Goal: Task Accomplishment & Management: Complete application form

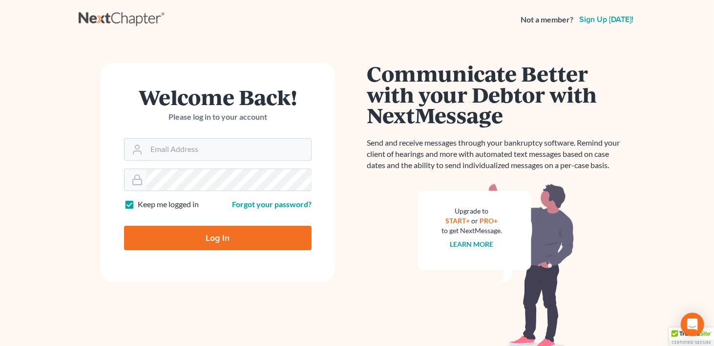
type input "[PERSON_NAME][EMAIL_ADDRESS][DOMAIN_NAME]"
click at [219, 238] on input "Log In" at bounding box center [218, 238] width 188 height 24
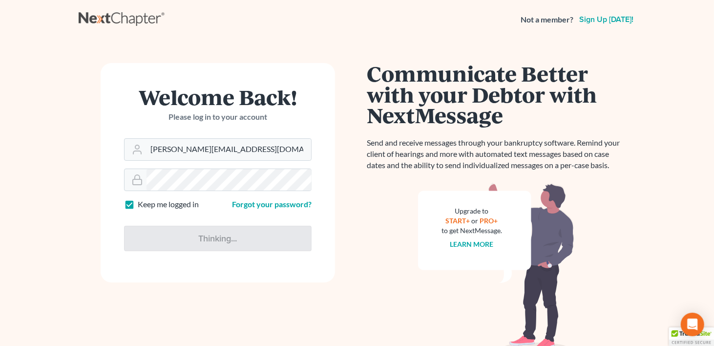
type input "Thinking..."
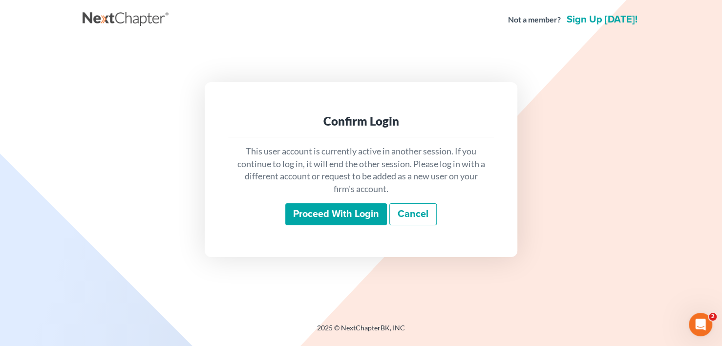
click at [325, 212] on input "Proceed with login" at bounding box center [336, 214] width 102 height 22
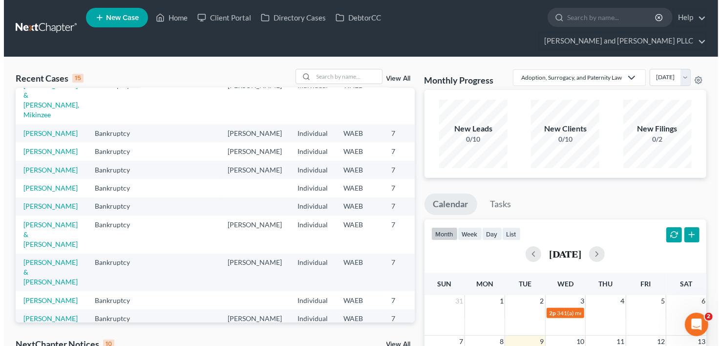
scroll to position [147, 0]
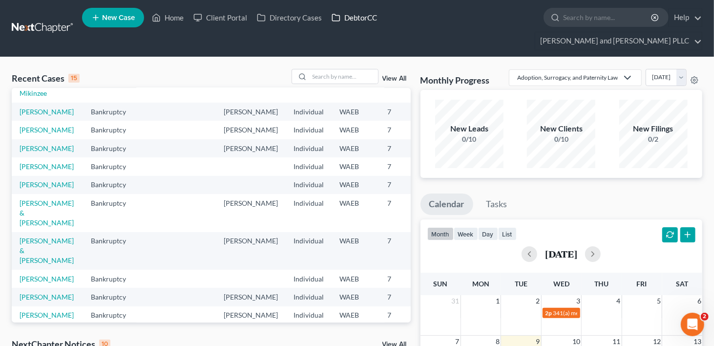
click at [368, 22] on link "DebtorCC" at bounding box center [354, 18] width 55 height 18
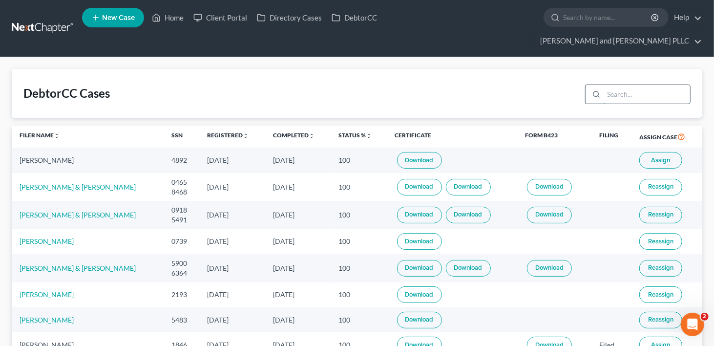
click at [633, 85] on input "search" at bounding box center [647, 94] width 86 height 19
click at [667, 156] on span "Assign" at bounding box center [661, 160] width 19 height 8
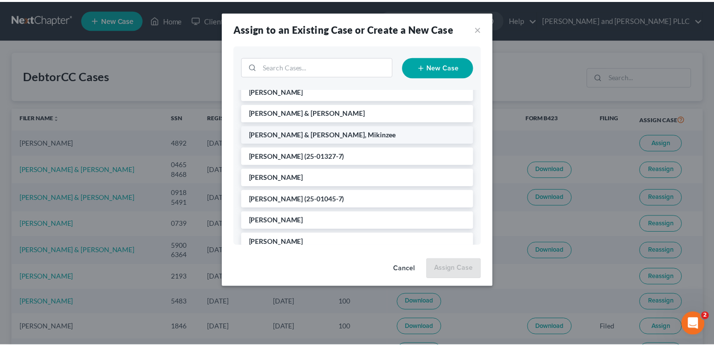
scroll to position [98, 0]
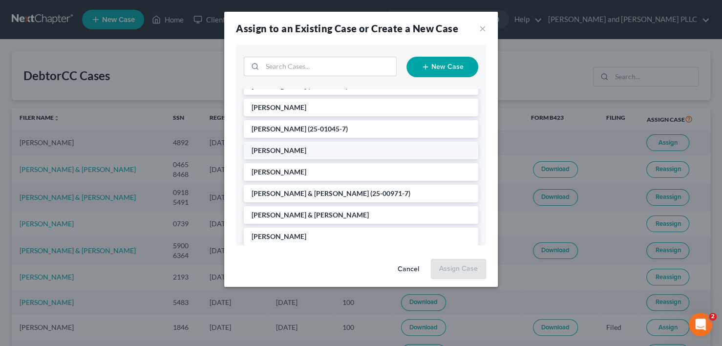
click at [298, 151] on li "[PERSON_NAME]" at bounding box center [361, 151] width 235 height 18
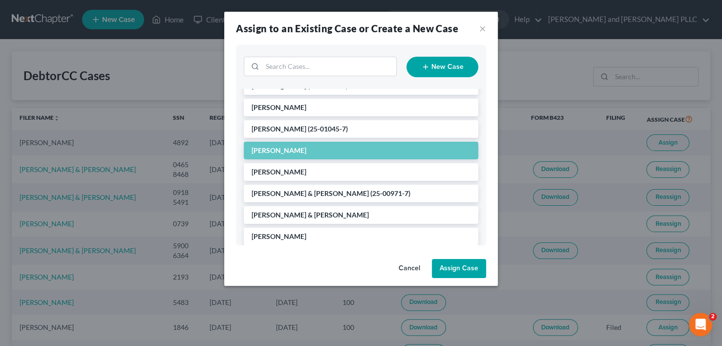
click at [459, 265] on button "Assign Case" at bounding box center [459, 269] width 54 height 20
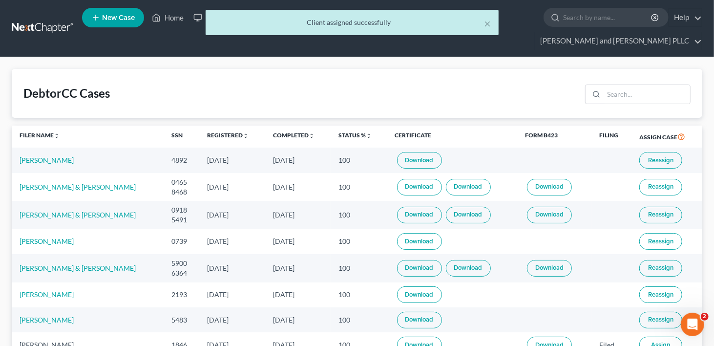
click at [181, 29] on div "× Client assigned successfully" at bounding box center [352, 25] width 714 height 30
click at [487, 22] on button "×" at bounding box center [487, 24] width 7 height 12
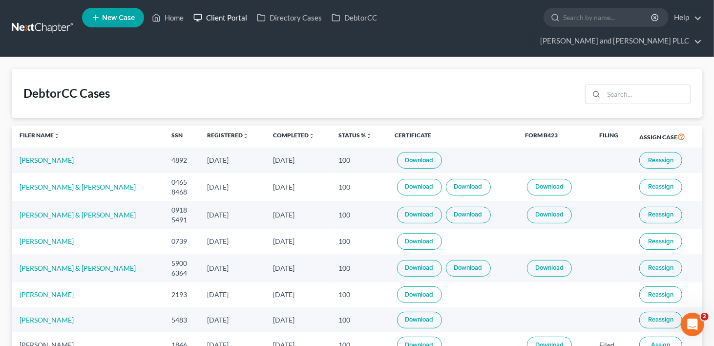
click at [239, 18] on link "Client Portal" at bounding box center [221, 18] width 64 height 18
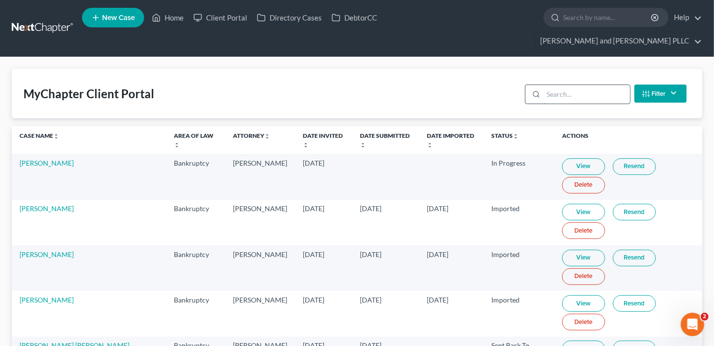
click at [577, 85] on input "search" at bounding box center [587, 94] width 86 height 19
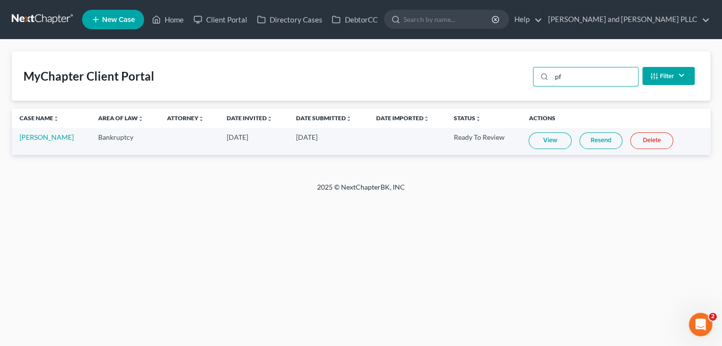
type input "pf"
click at [552, 140] on link "View" at bounding box center [550, 140] width 43 height 17
click at [175, 22] on link "Home" at bounding box center [168, 20] width 42 height 18
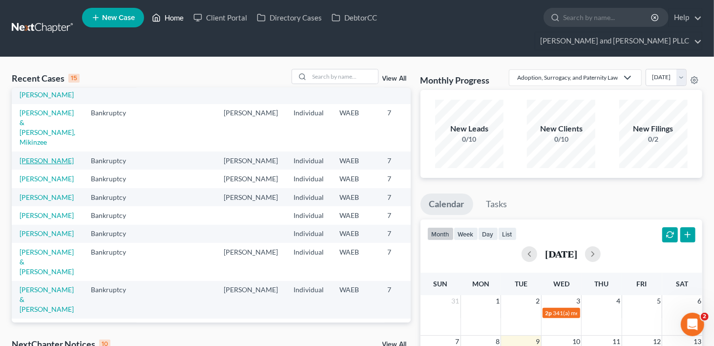
scroll to position [147, 0]
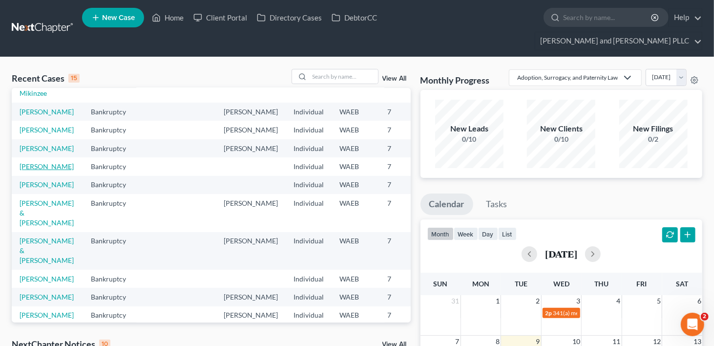
click at [26, 171] on link "Pfeifer, Marty" at bounding box center [47, 166] width 54 height 8
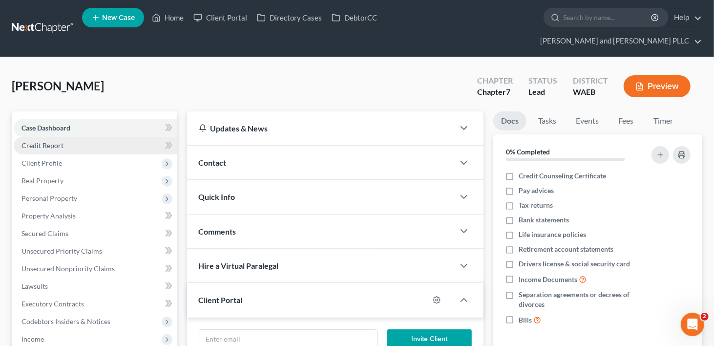
click at [41, 141] on span "Credit Report" at bounding box center [42, 145] width 42 height 8
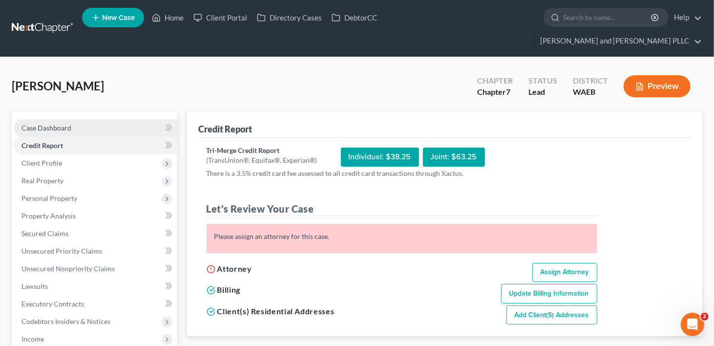
click at [44, 124] on span "Case Dashboard" at bounding box center [46, 128] width 50 height 8
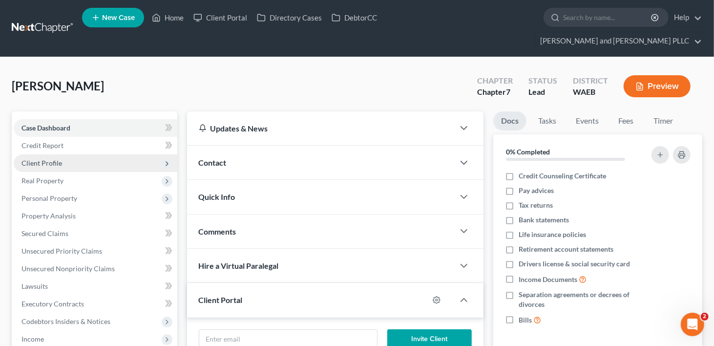
click at [80, 154] on span "Client Profile" at bounding box center [96, 163] width 164 height 18
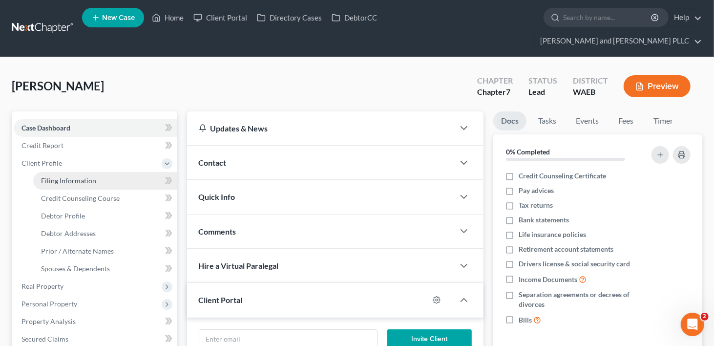
click at [78, 176] on span "Filing Information" at bounding box center [68, 180] width 55 height 8
select select "1"
select select "0"
select select "50"
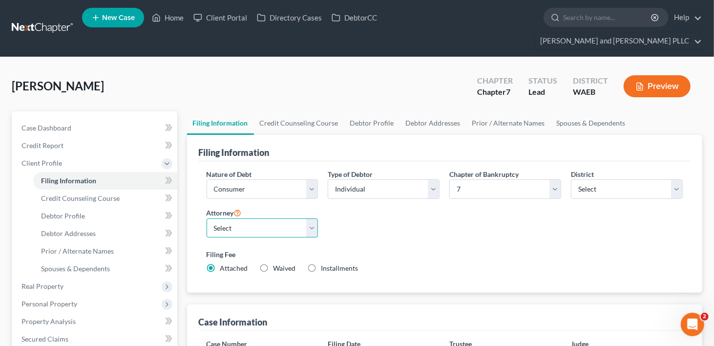
drag, startPoint x: 309, startPoint y: 205, endPoint x: 303, endPoint y: 213, distance: 10.5
click at [309, 218] on select "Select Jonathan Edwards - WAEB Suzanne Jaderholm - WAEB" at bounding box center [263, 228] width 112 height 20
select select "1"
click at [207, 218] on select "Select Jonathan Edwards - WAEB Suzanne Jaderholm - WAEB" at bounding box center [263, 228] width 112 height 20
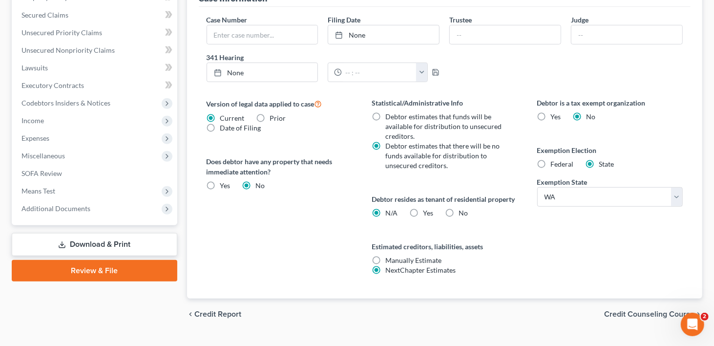
scroll to position [325, 0]
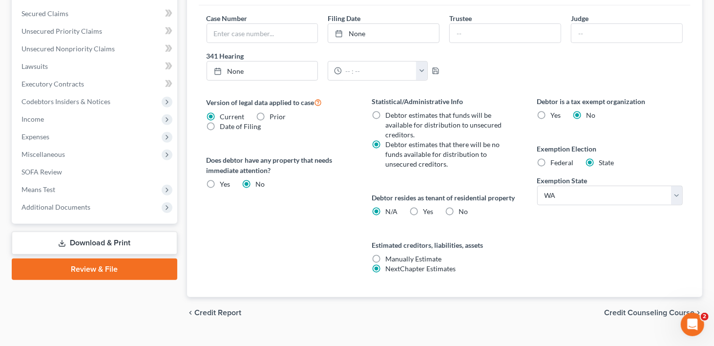
click at [459, 207] on label "No" at bounding box center [463, 212] width 9 height 10
click at [463, 207] on input "No" at bounding box center [466, 210] width 6 height 6
radio input "true"
radio input "false"
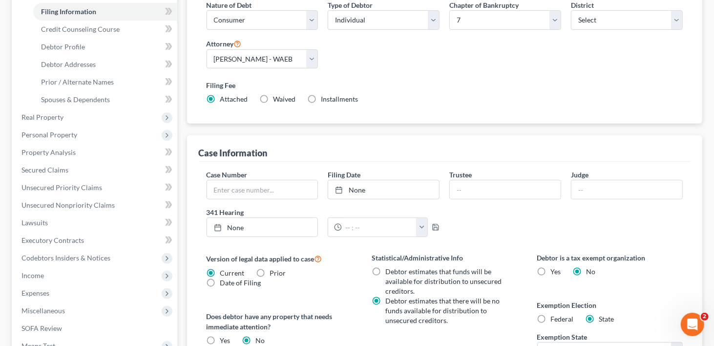
scroll to position [32, 0]
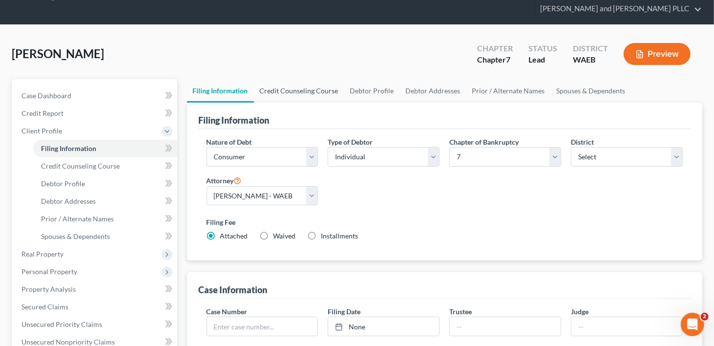
click at [299, 79] on link "Credit Counseling Course" at bounding box center [299, 90] width 90 height 23
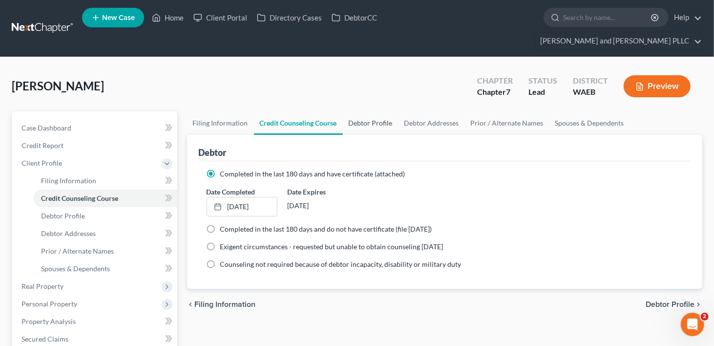
click at [373, 111] on link "Debtor Profile" at bounding box center [371, 122] width 56 height 23
select select "3"
select select "0"
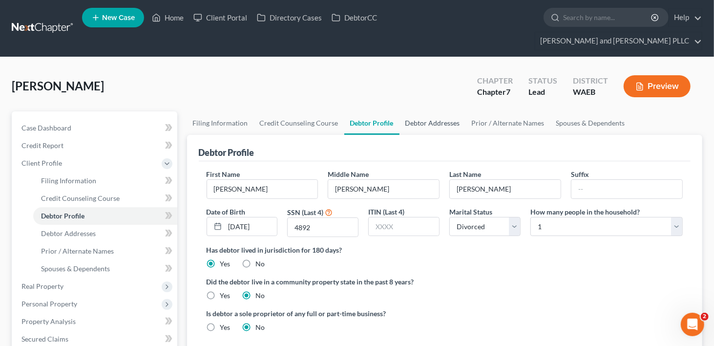
click at [422, 111] on link "Debtor Addresses" at bounding box center [433, 122] width 66 height 23
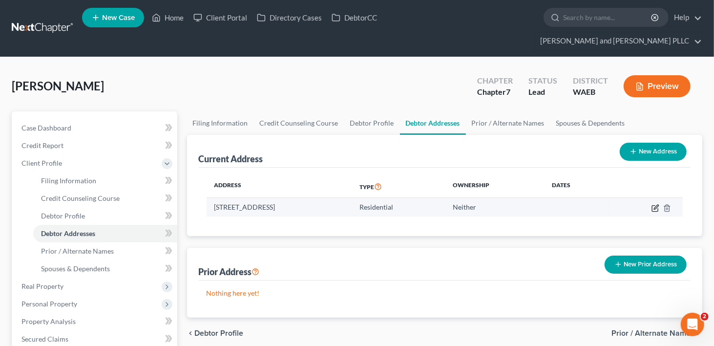
click at [656, 205] on icon "button" at bounding box center [656, 207] width 4 height 4
select select "50"
select select "0"
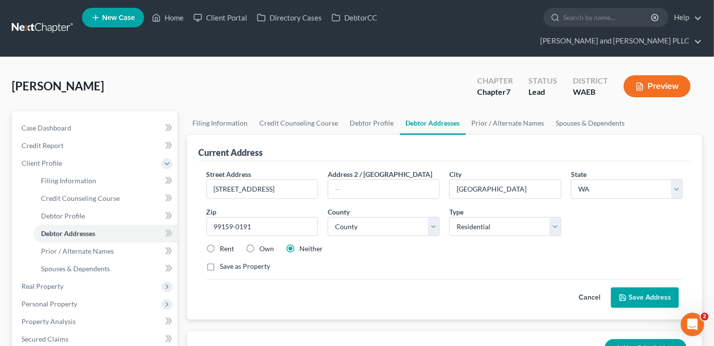
click at [260, 244] on label "Own" at bounding box center [267, 249] width 15 height 10
click at [264, 244] on input "Own" at bounding box center [267, 247] width 6 height 6
radio input "true"
click at [654, 289] on div "Street Address * 308 w 4 ave Address 2 / PO Box City * Odessa State * State AL …" at bounding box center [445, 240] width 492 height 158
click at [653, 287] on button "Save Address" at bounding box center [645, 297] width 68 height 21
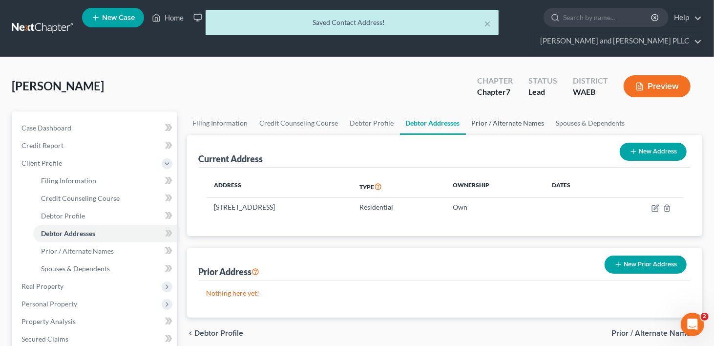
click at [500, 111] on link "Prior / Alternate Names" at bounding box center [508, 122] width 85 height 23
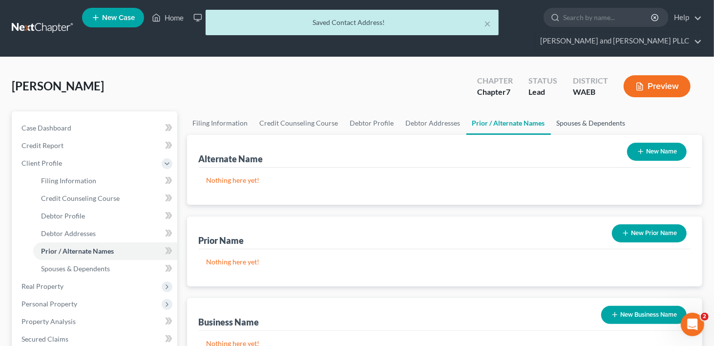
click at [586, 111] on link "Spouses & Dependents" at bounding box center [591, 122] width 81 height 23
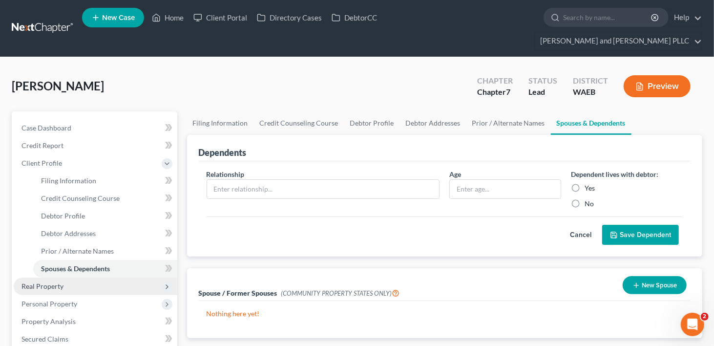
click at [24, 282] on span "Real Property" at bounding box center [42, 286] width 42 height 8
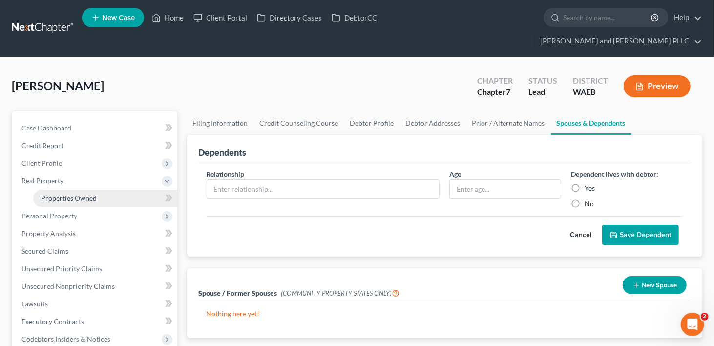
click at [77, 190] on link "Properties Owned" at bounding box center [105, 199] width 144 height 18
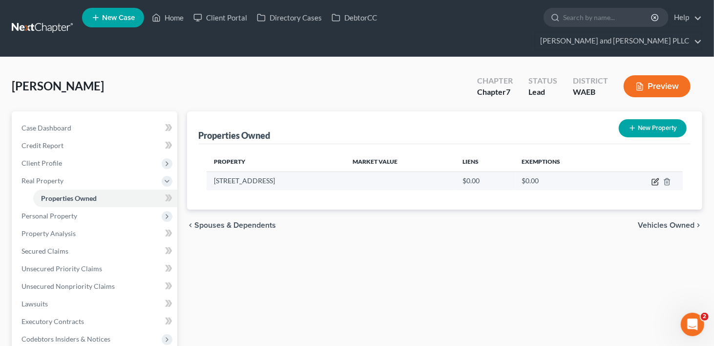
click at [653, 178] on icon "button" at bounding box center [656, 182] width 8 height 8
select select "50"
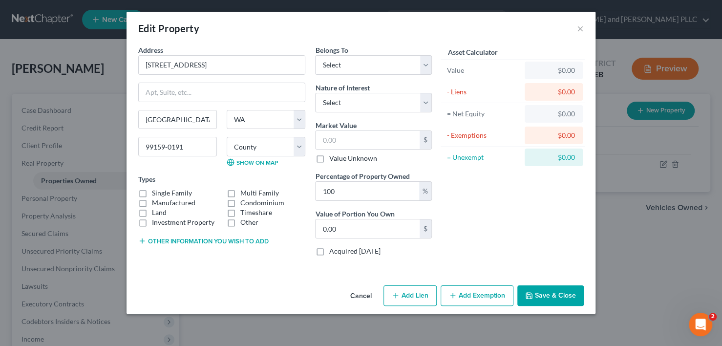
click at [152, 191] on label "Single Family" at bounding box center [172, 193] width 40 height 10
click at [156, 191] on input "Single Family" at bounding box center [159, 191] width 6 height 6
checkbox input "true"
click at [422, 65] on select "Select Debtor 1 Only Debtor 2 Only Debtor 1 And Debtor 2 Only At Least One Of T…" at bounding box center [373, 65] width 117 height 20
select select "0"
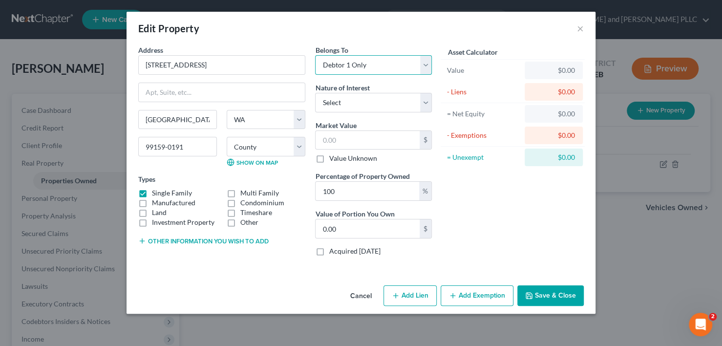
click at [315, 55] on select "Select Debtor 1 Only Debtor 2 Only Debtor 1 And Debtor 2 Only At Least One Of T…" at bounding box center [373, 65] width 117 height 20
click at [547, 291] on button "Save & Close" at bounding box center [550, 295] width 66 height 21
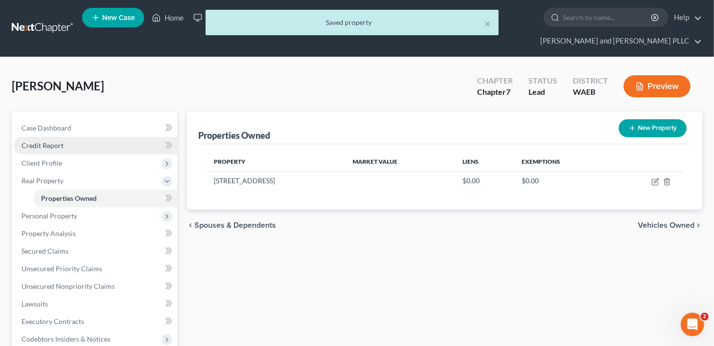
click at [39, 141] on span "Credit Report" at bounding box center [42, 145] width 42 height 8
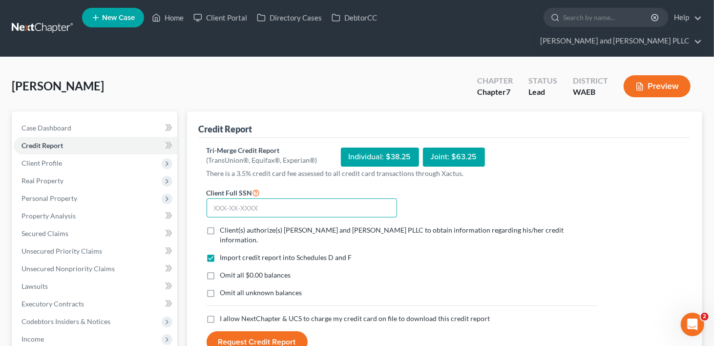
click at [285, 198] on input "text" at bounding box center [302, 208] width 191 height 20
type input "536-70-4892"
drag, startPoint x: 212, startPoint y: 212, endPoint x: 207, endPoint y: 225, distance: 14.2
click at [220, 225] on label "Client(s) authorize(s) Earl and Edwards PLLC to obtain information regarding hi…" at bounding box center [408, 235] width 377 height 20
click at [224, 225] on input "Client(s) authorize(s) Earl and Edwards PLLC to obtain information regarding hi…" at bounding box center [227, 228] width 6 height 6
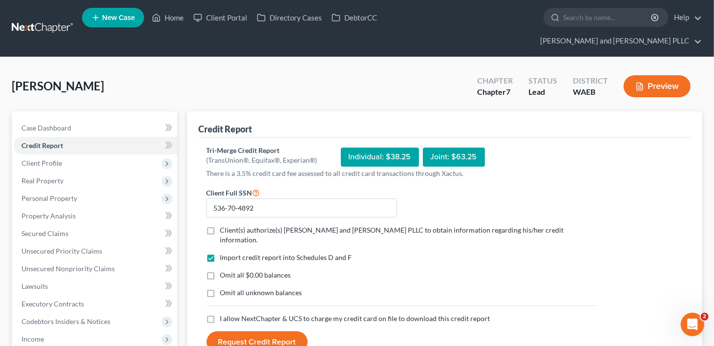
checkbox input "true"
click at [220, 314] on label "I allow NextChapter & UCS to charge my credit card on file to download this cre…" at bounding box center [355, 319] width 270 height 10
click at [224, 314] on input "I allow NextChapter & UCS to charge my credit card on file to download this cre…" at bounding box center [227, 317] width 6 height 6
checkbox input "true"
click at [239, 331] on button "Request Credit Report" at bounding box center [257, 341] width 101 height 21
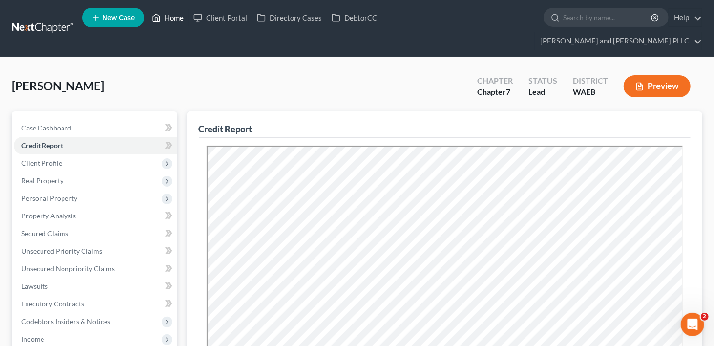
click at [175, 20] on link "Home" at bounding box center [168, 18] width 42 height 18
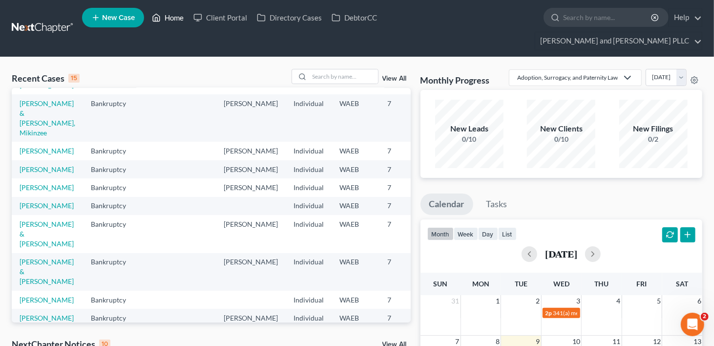
scroll to position [147, 0]
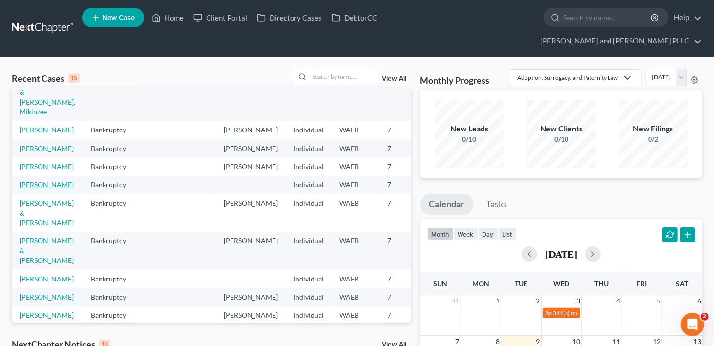
click at [34, 189] on link "Hitchcock, Mariah" at bounding box center [47, 184] width 54 height 8
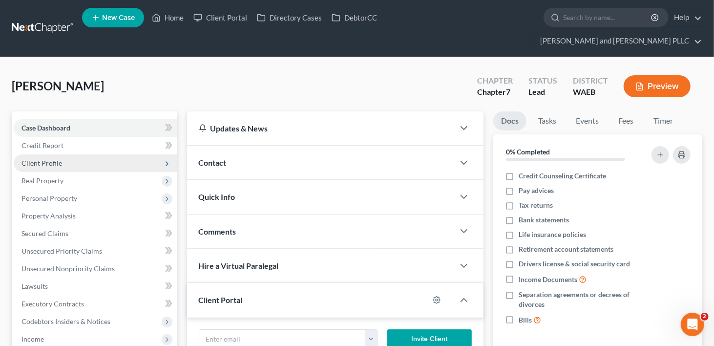
click at [47, 159] on span "Client Profile" at bounding box center [41, 163] width 41 height 8
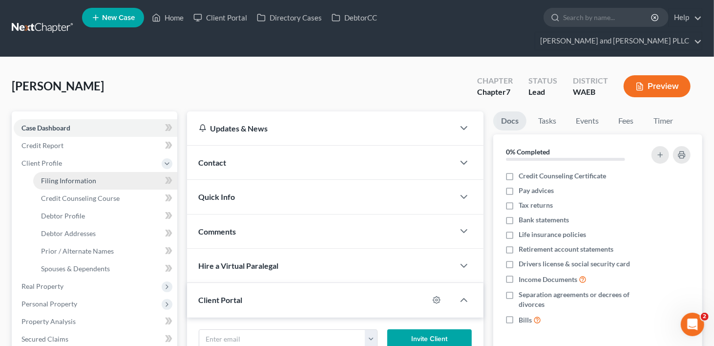
click at [50, 176] on span "Filing Information" at bounding box center [68, 180] width 55 height 8
select select "1"
select select "0"
select select "86"
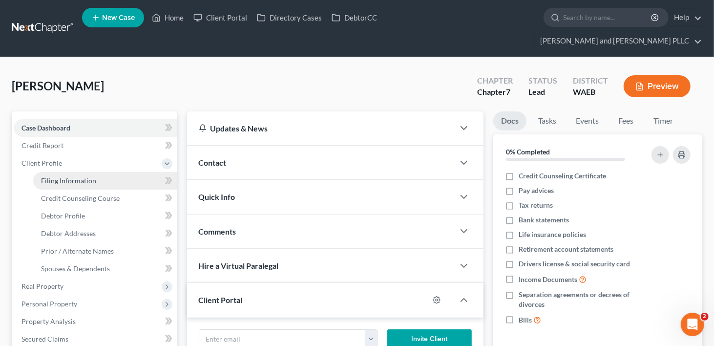
select select "50"
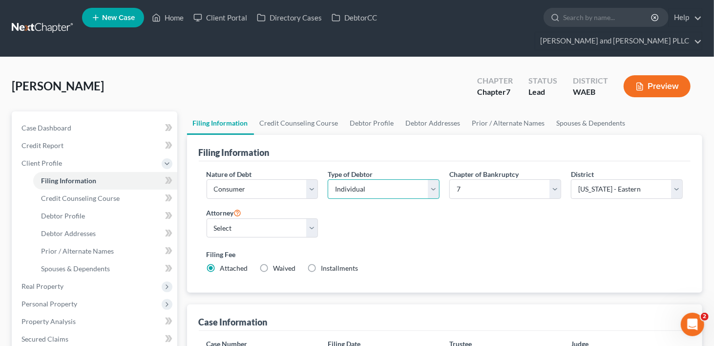
click at [430, 179] on select "Select Individual Joint" at bounding box center [384, 189] width 112 height 20
select select "1"
click at [328, 179] on select "Select Individual Joint" at bounding box center [384, 189] width 112 height 20
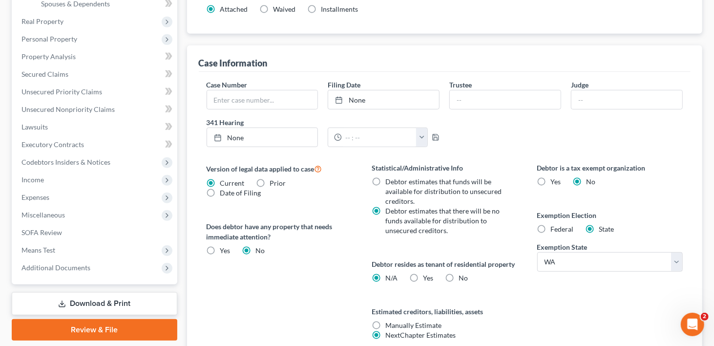
scroll to position [293, 0]
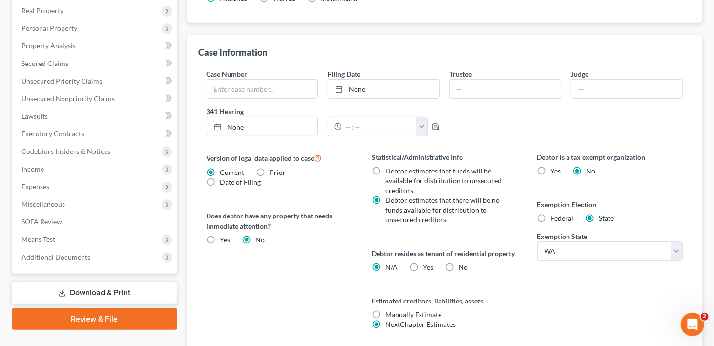
click at [459, 262] on label "No" at bounding box center [463, 267] width 9 height 10
click at [463, 262] on input "No" at bounding box center [466, 265] width 6 height 6
radio input "true"
radio input "false"
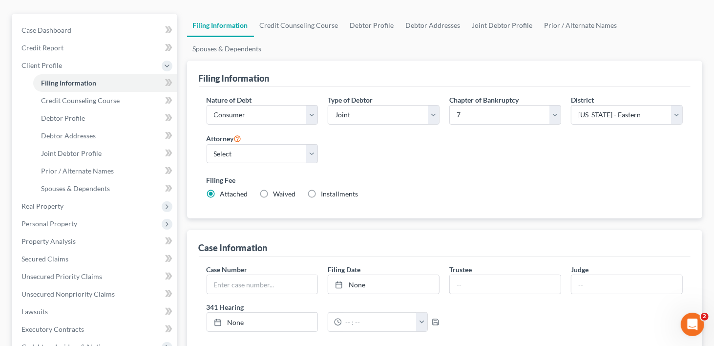
scroll to position [0, 0]
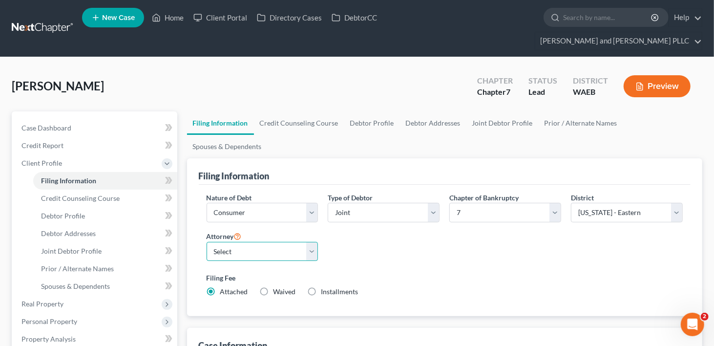
click at [311, 242] on select "Select Jonathan Edwards - WAEB Suzanne Jaderholm - WAEB" at bounding box center [263, 252] width 112 height 20
select select "1"
click at [207, 242] on select "Select Jonathan Edwards - WAEB Suzanne Jaderholm - WAEB" at bounding box center [263, 252] width 112 height 20
click at [319, 111] on link "Credit Counseling Course" at bounding box center [299, 122] width 90 height 23
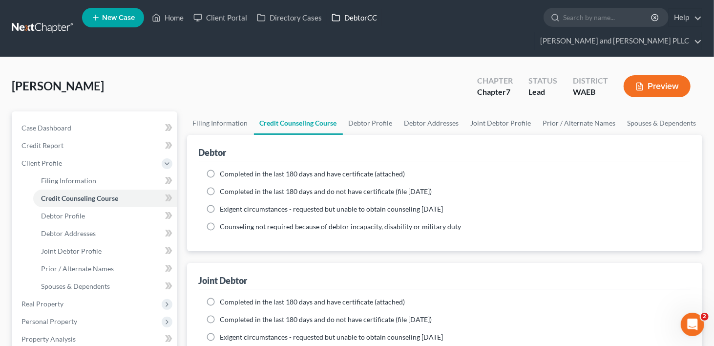
click at [360, 20] on link "DebtorCC" at bounding box center [354, 18] width 55 height 18
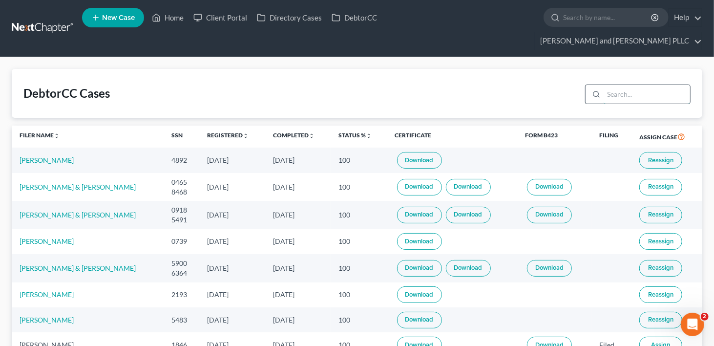
click at [635, 85] on input "search" at bounding box center [647, 94] width 86 height 19
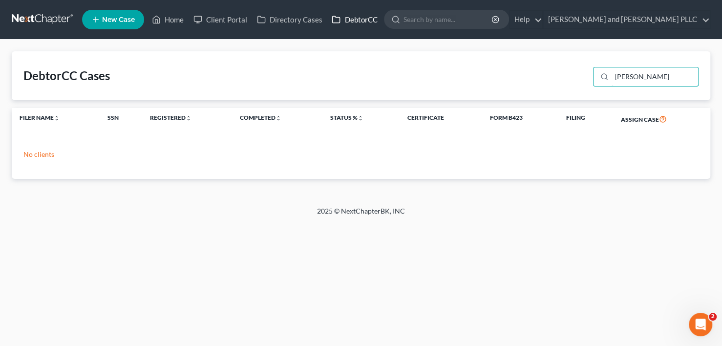
type input "hitchcock"
click at [355, 19] on link "DebtorCC" at bounding box center [354, 20] width 55 height 18
drag, startPoint x: 625, startPoint y: 81, endPoint x: 607, endPoint y: 85, distance: 18.5
click at [607, 85] on div "hitchcock" at bounding box center [646, 77] width 106 height 20
type input "m"
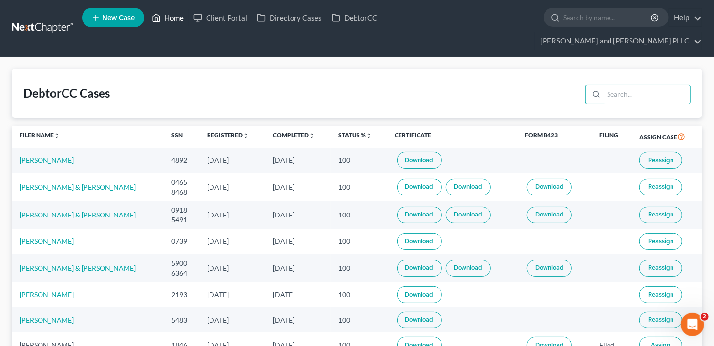
click at [173, 18] on link "Home" at bounding box center [168, 18] width 42 height 18
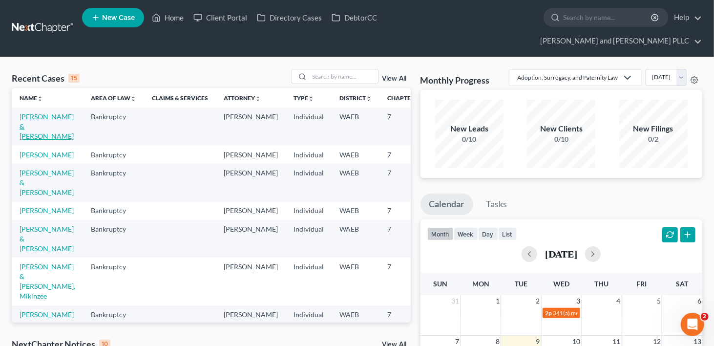
click at [27, 128] on link "Hitchcock, Mariah & Donily, Sebastian" at bounding box center [47, 126] width 54 height 28
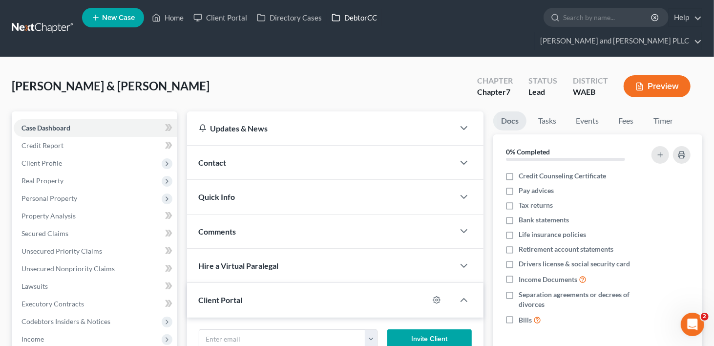
click at [358, 18] on link "DebtorCC" at bounding box center [354, 18] width 55 height 18
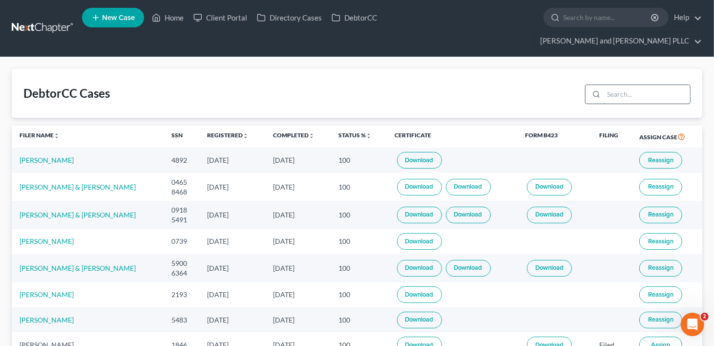
click at [638, 85] on input "search" at bounding box center [647, 94] width 86 height 19
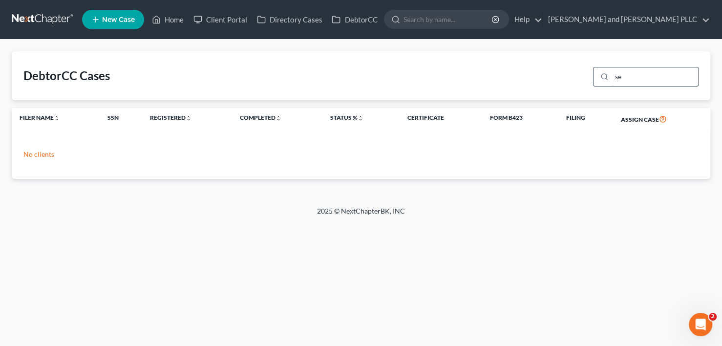
type input "s"
type input "mariah hitchcock"
click at [174, 18] on link "Home" at bounding box center [168, 20] width 42 height 18
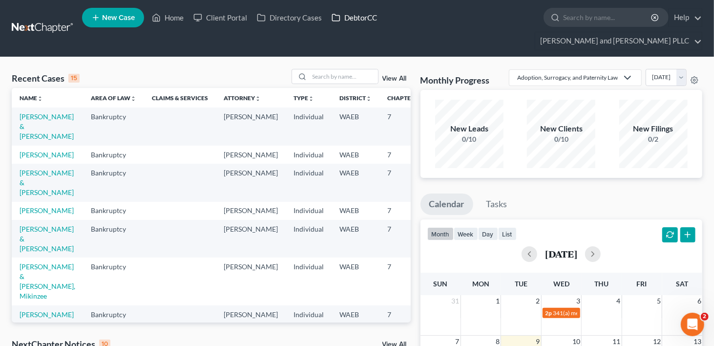
click at [351, 16] on link "DebtorCC" at bounding box center [354, 18] width 55 height 18
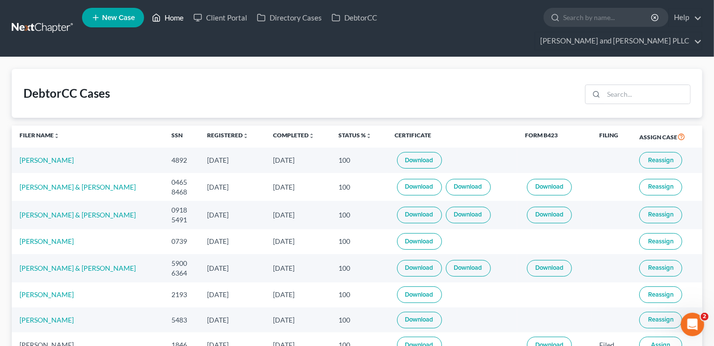
click at [176, 20] on link "Home" at bounding box center [168, 18] width 42 height 18
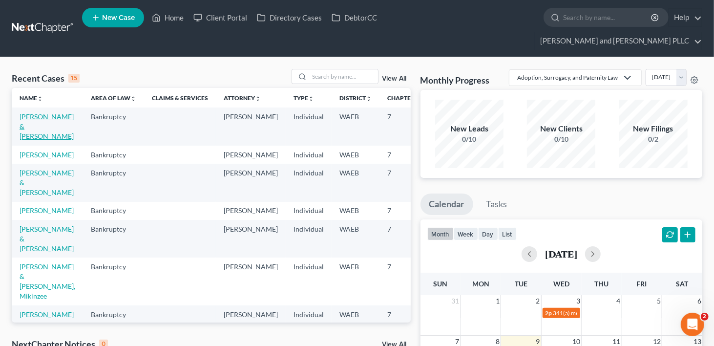
click at [38, 132] on link "Hitchcock, Mariah & Donily, Sebastian" at bounding box center [47, 126] width 54 height 28
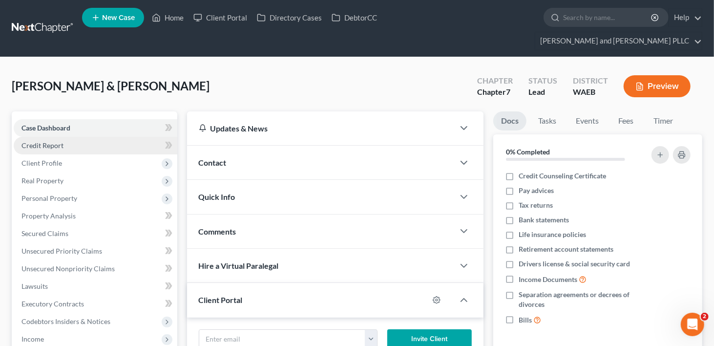
click at [63, 137] on link "Credit Report" at bounding box center [96, 146] width 164 height 18
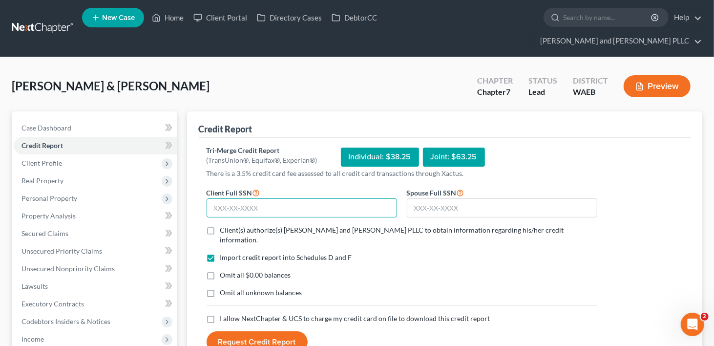
click at [228, 198] on input "text" at bounding box center [302, 208] width 191 height 20
type input "532-39-3757"
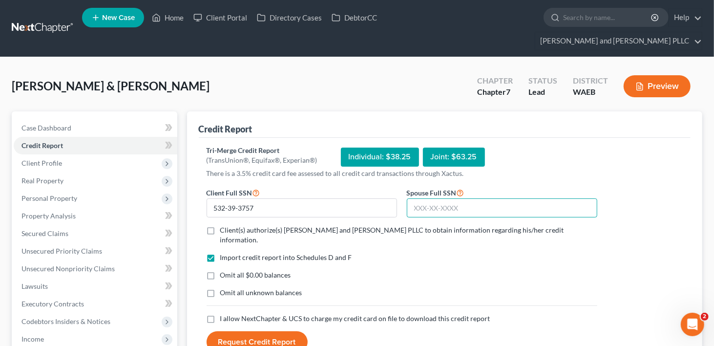
click at [444, 198] on input "text" at bounding box center [502, 208] width 191 height 20
click at [459, 198] on input "text" at bounding box center [502, 208] width 191 height 20
type input "540-53-7509"
drag, startPoint x: 210, startPoint y: 209, endPoint x: 218, endPoint y: 269, distance: 60.7
click at [220, 225] on label "Client(s) authorize(s) Earl and Edwards PLLC to obtain information regarding hi…" at bounding box center [408, 235] width 377 height 20
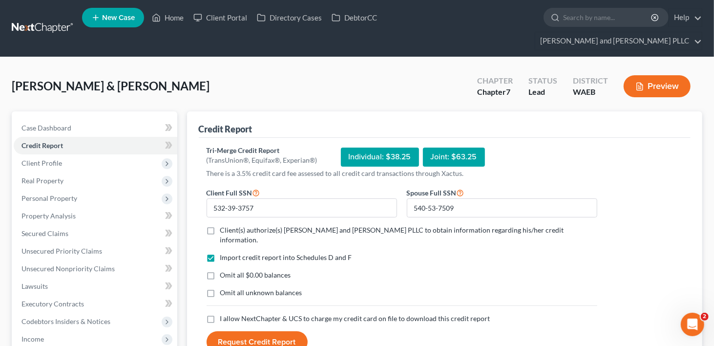
click at [224, 225] on input "Client(s) authorize(s) Earl and Edwards PLLC to obtain information regarding hi…" at bounding box center [227, 228] width 6 height 6
checkbox input "true"
click at [220, 314] on label "I allow NextChapter & UCS to charge my credit card on file to download this cre…" at bounding box center [355, 319] width 270 height 10
click at [224, 314] on input "I allow NextChapter & UCS to charge my credit card on file to download this cre…" at bounding box center [227, 317] width 6 height 6
checkbox input "true"
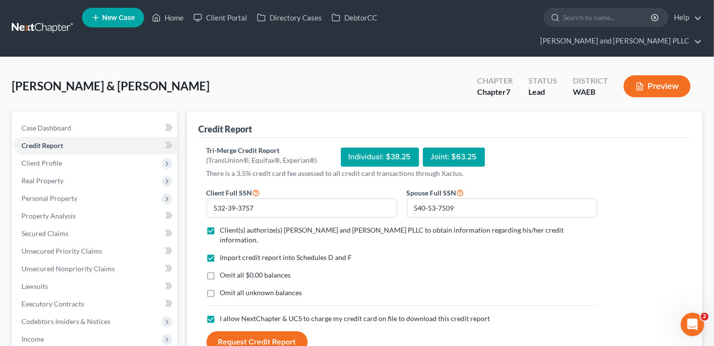
click at [258, 331] on button "Request Credit Report" at bounding box center [257, 341] width 101 height 21
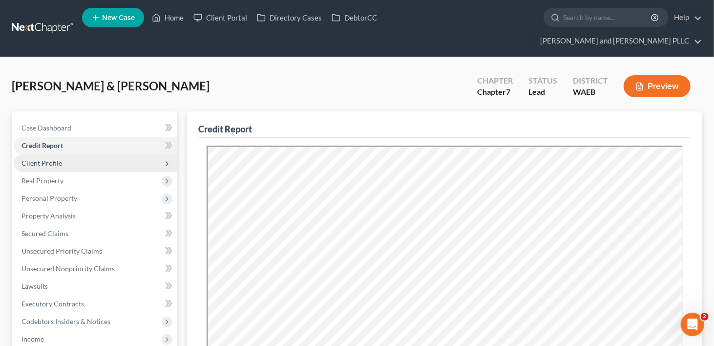
click at [53, 159] on span "Client Profile" at bounding box center [41, 163] width 41 height 8
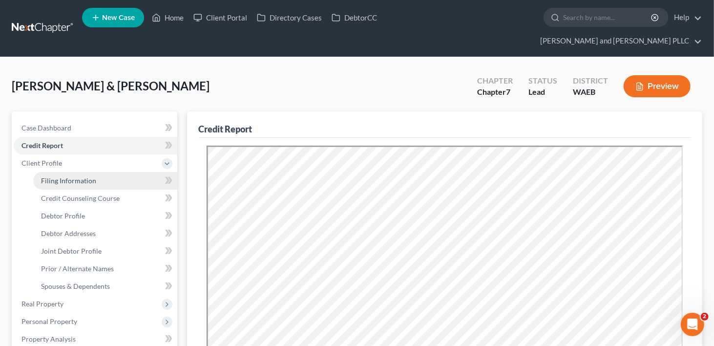
click at [56, 176] on span "Filing Information" at bounding box center [68, 180] width 55 height 8
select select "1"
select select "0"
select select "86"
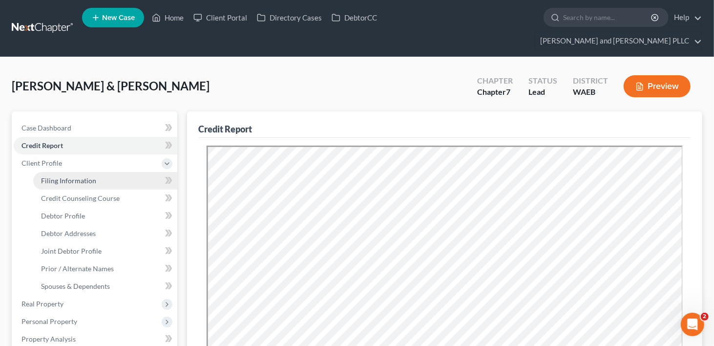
select select "1"
select select "50"
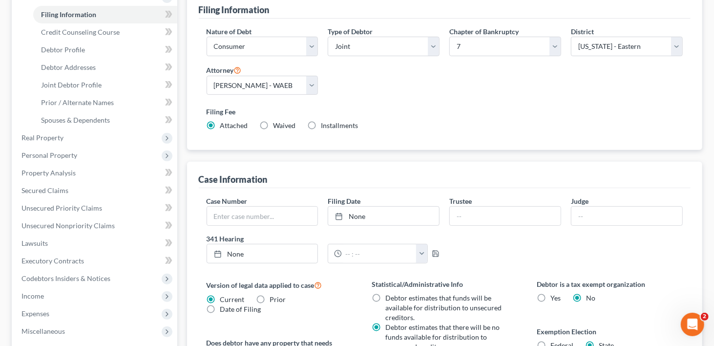
scroll to position [293, 0]
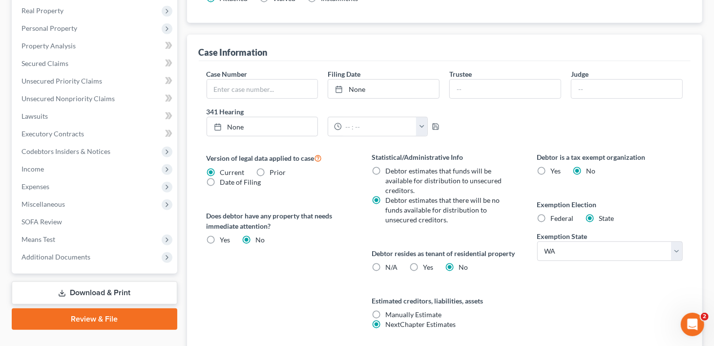
click at [423, 262] on label "Yes Yes" at bounding box center [428, 267] width 10 height 10
click at [427, 262] on input "Yes Yes" at bounding box center [430, 265] width 6 height 6
radio input "true"
radio input "false"
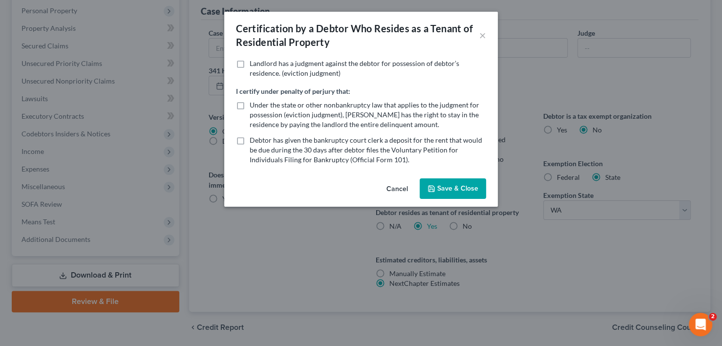
click at [471, 188] on button "Save & Close" at bounding box center [453, 188] width 66 height 21
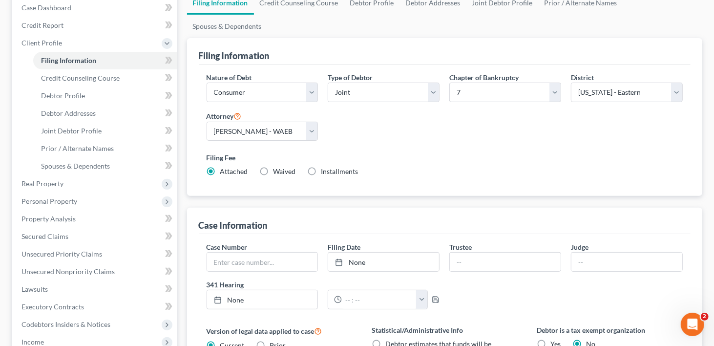
scroll to position [49, 0]
